Goal: Information Seeking & Learning: Learn about a topic

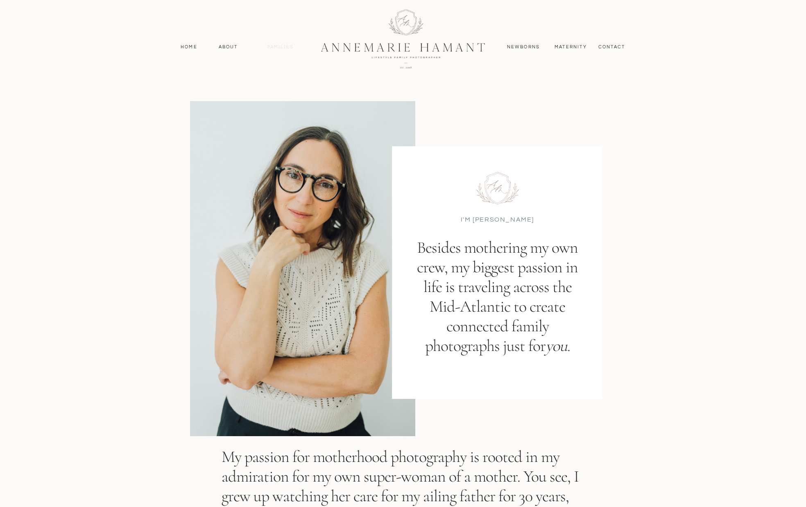
click at [294, 48] on nav "Families" at bounding box center [280, 46] width 37 height 7
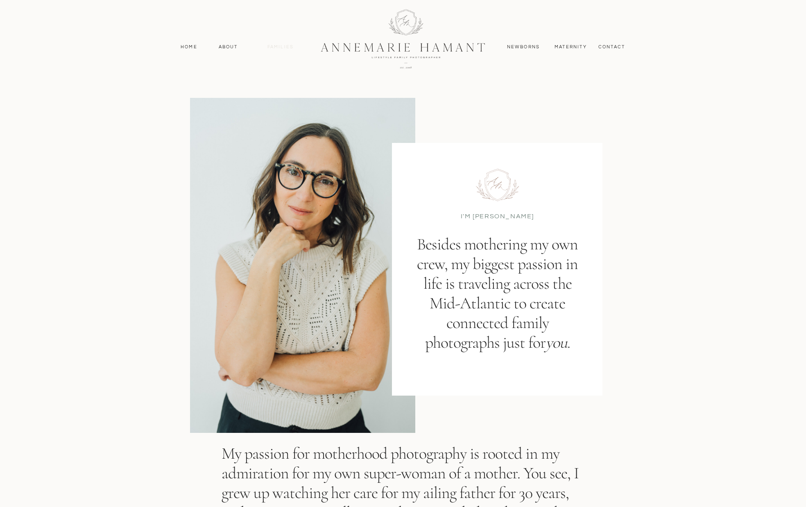
scroll to position [4, 0]
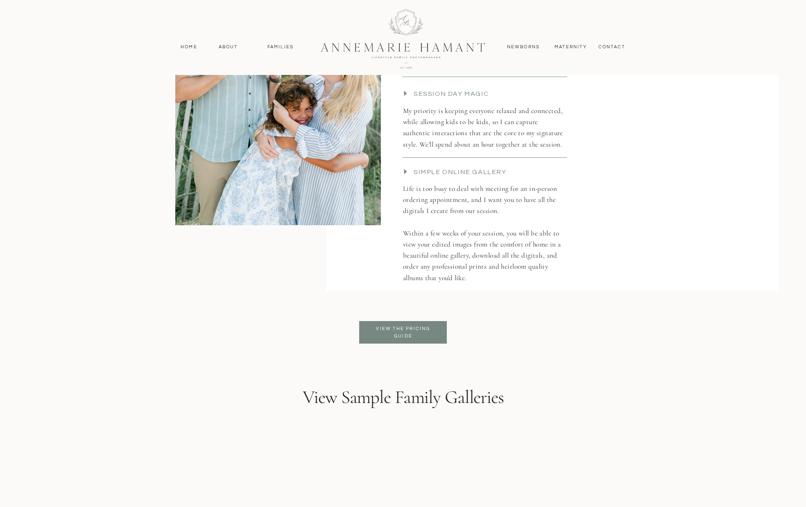
scroll to position [1875, 0]
click at [426, 329] on p "View the pricing guide" at bounding box center [403, 332] width 67 height 15
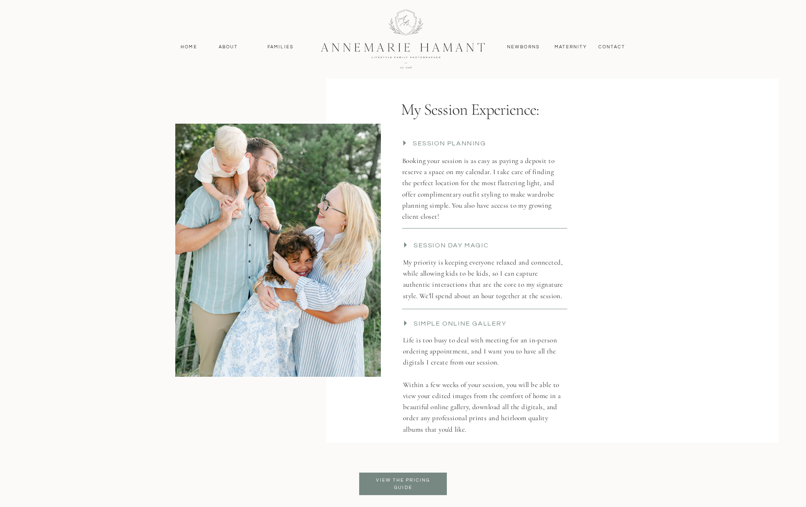
scroll to position [1723, 0]
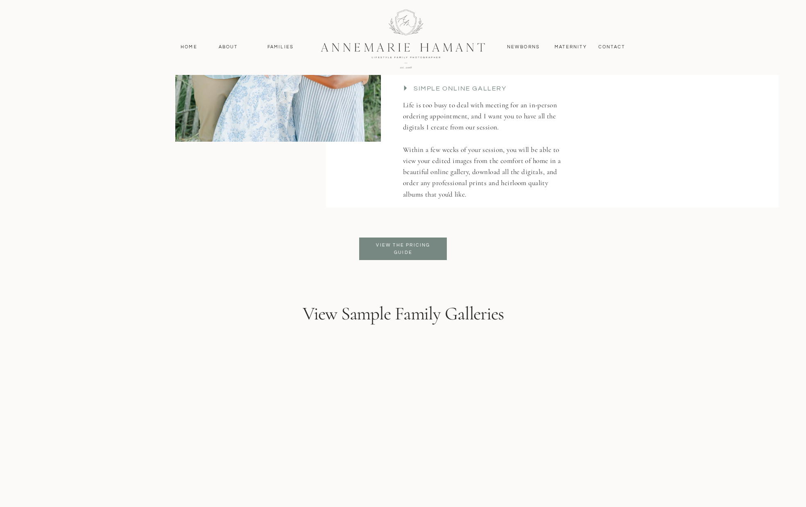
click at [410, 248] on p "View the pricing guide" at bounding box center [403, 249] width 67 height 15
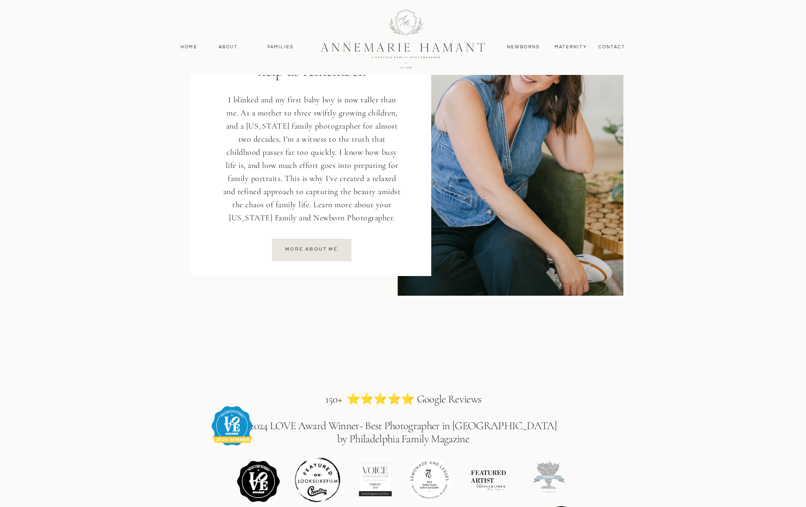
scroll to position [1187, 0]
